Goal: Information Seeking & Learning: Learn about a topic

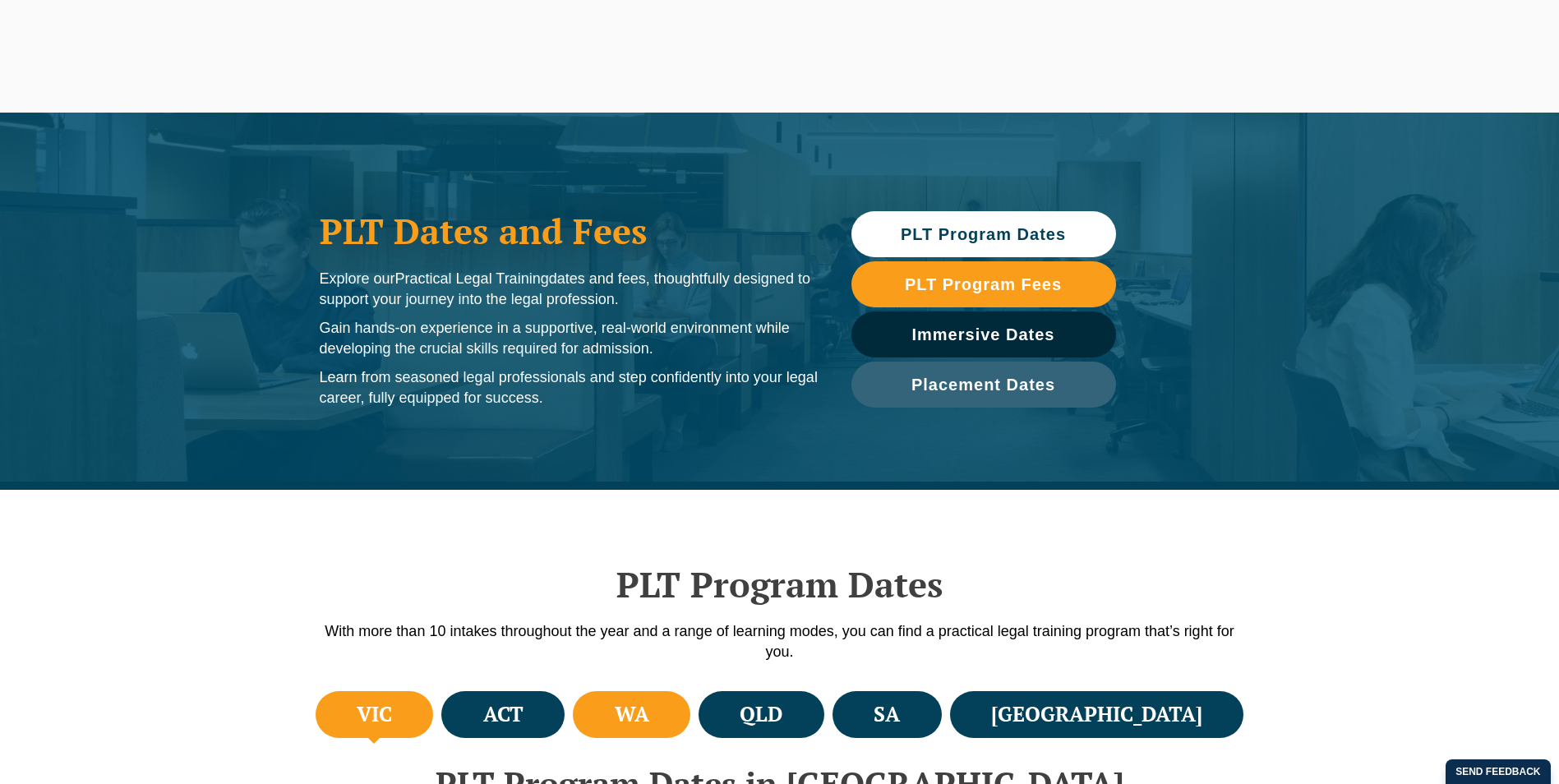
click at [662, 708] on li "WA" at bounding box center [632, 714] width 118 height 47
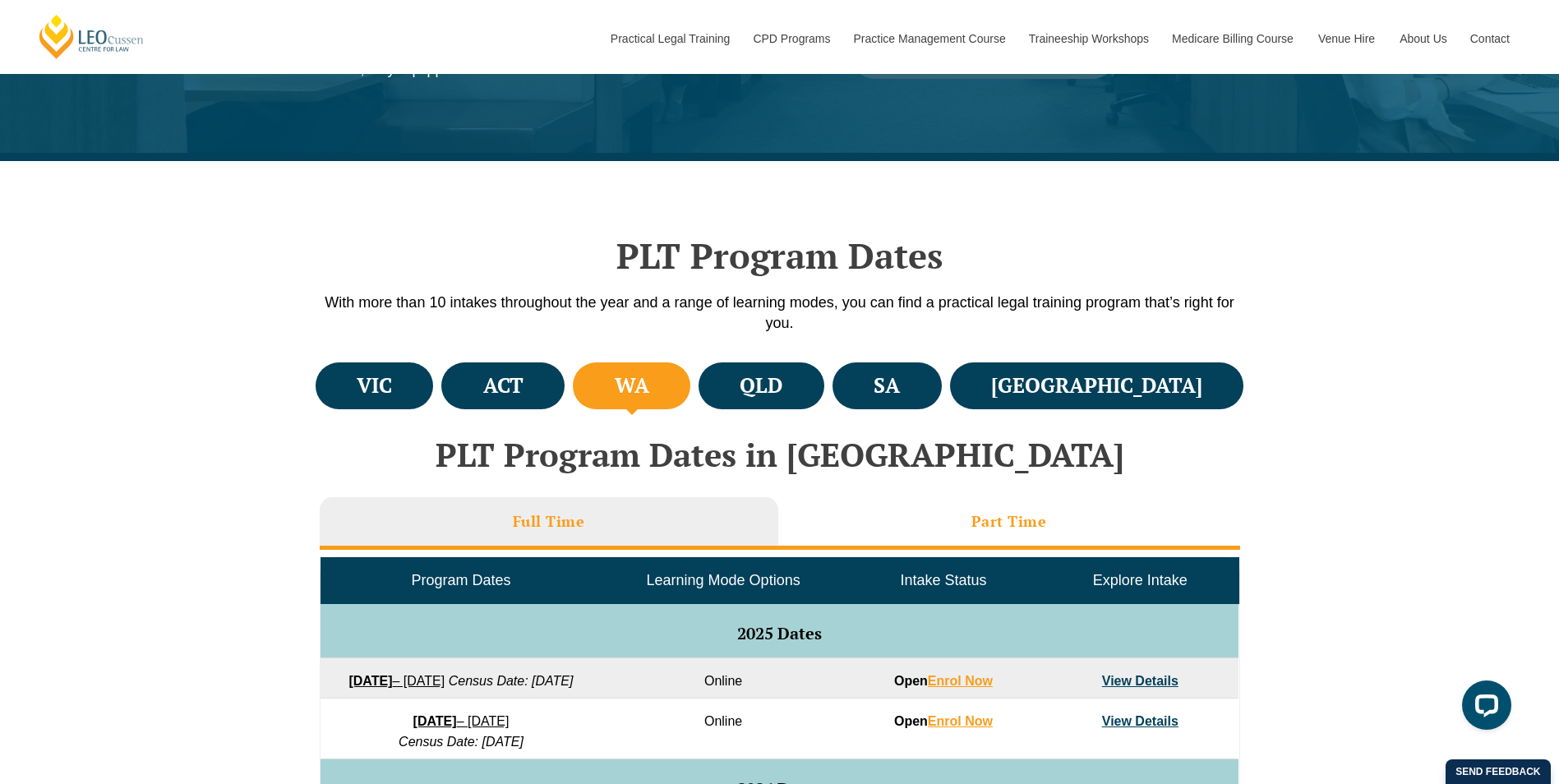
click at [984, 506] on li "Part Time" at bounding box center [1009, 524] width 462 height 53
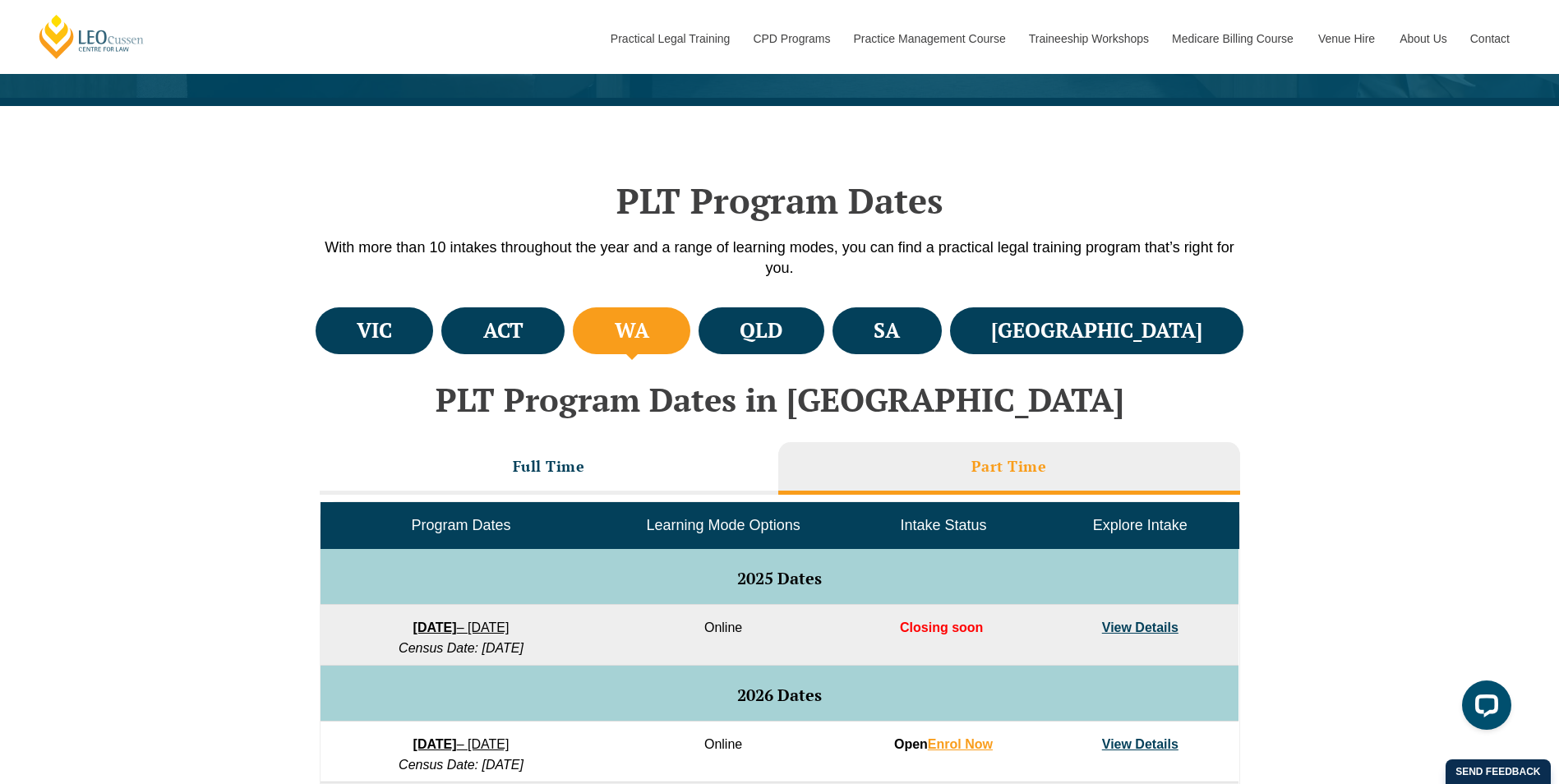
scroll to position [657, 0]
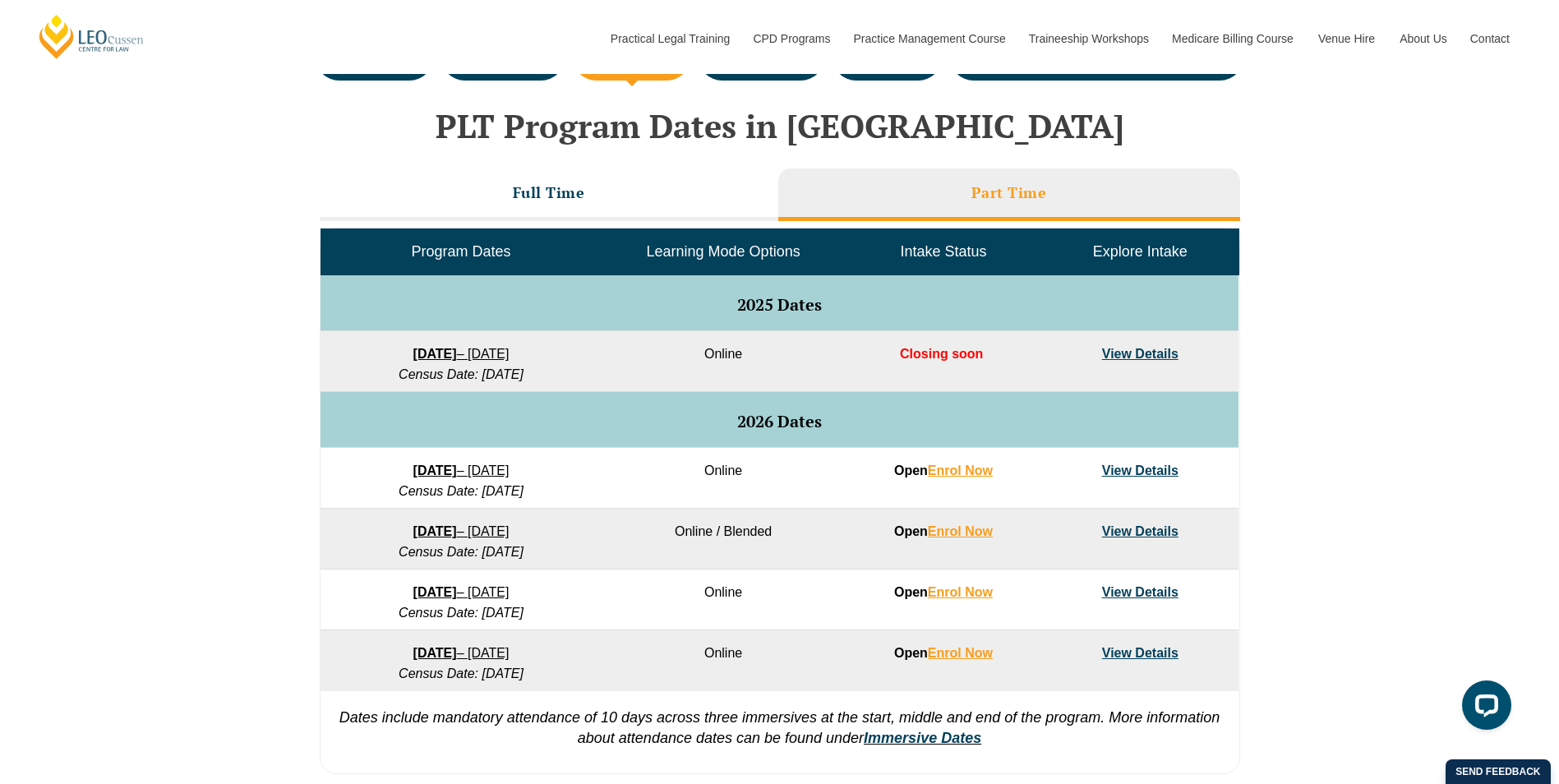
click at [1157, 475] on link "View Details" at bounding box center [1140, 470] width 76 height 14
